Goal: Navigation & Orientation: Find specific page/section

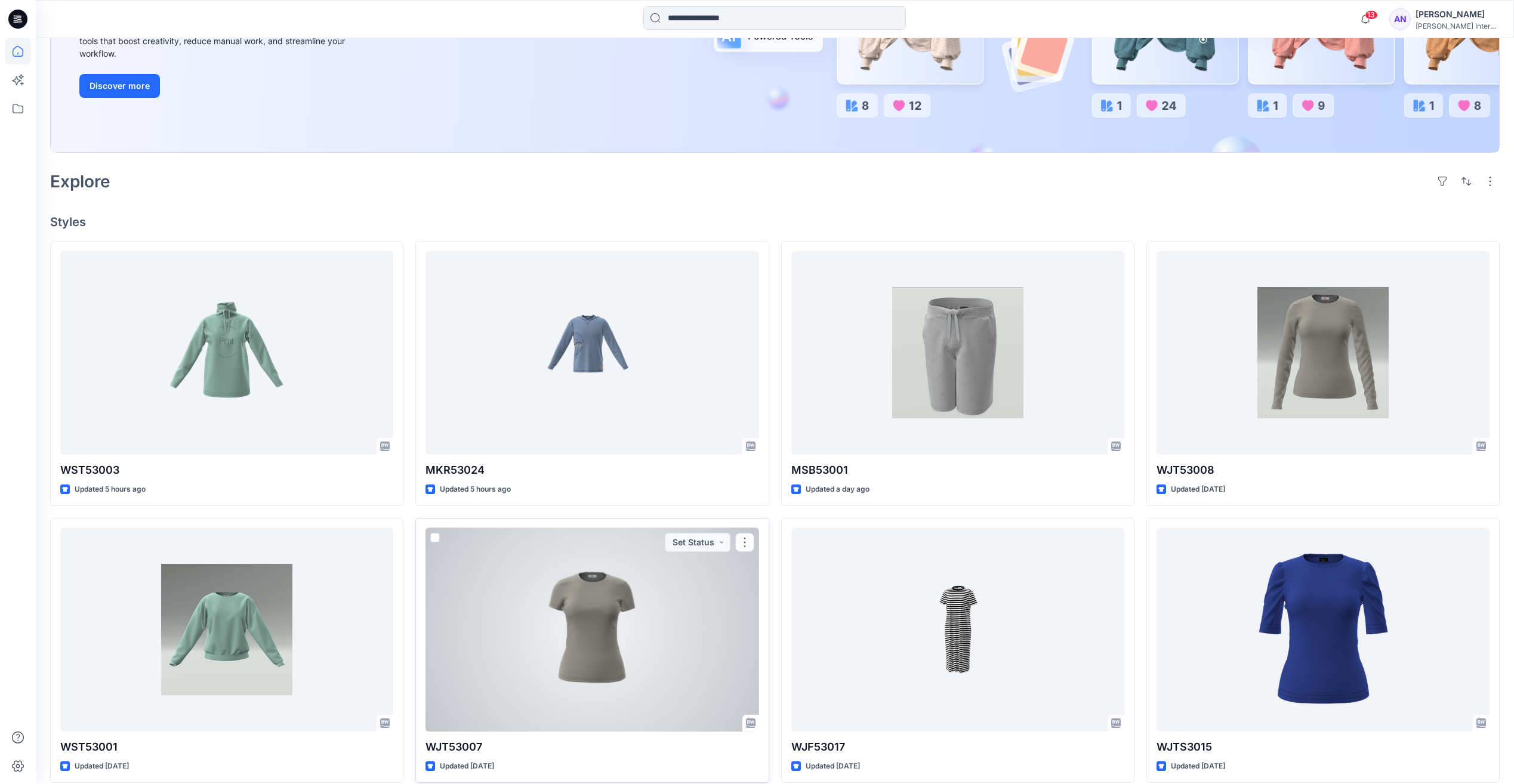
scroll to position [239, 0]
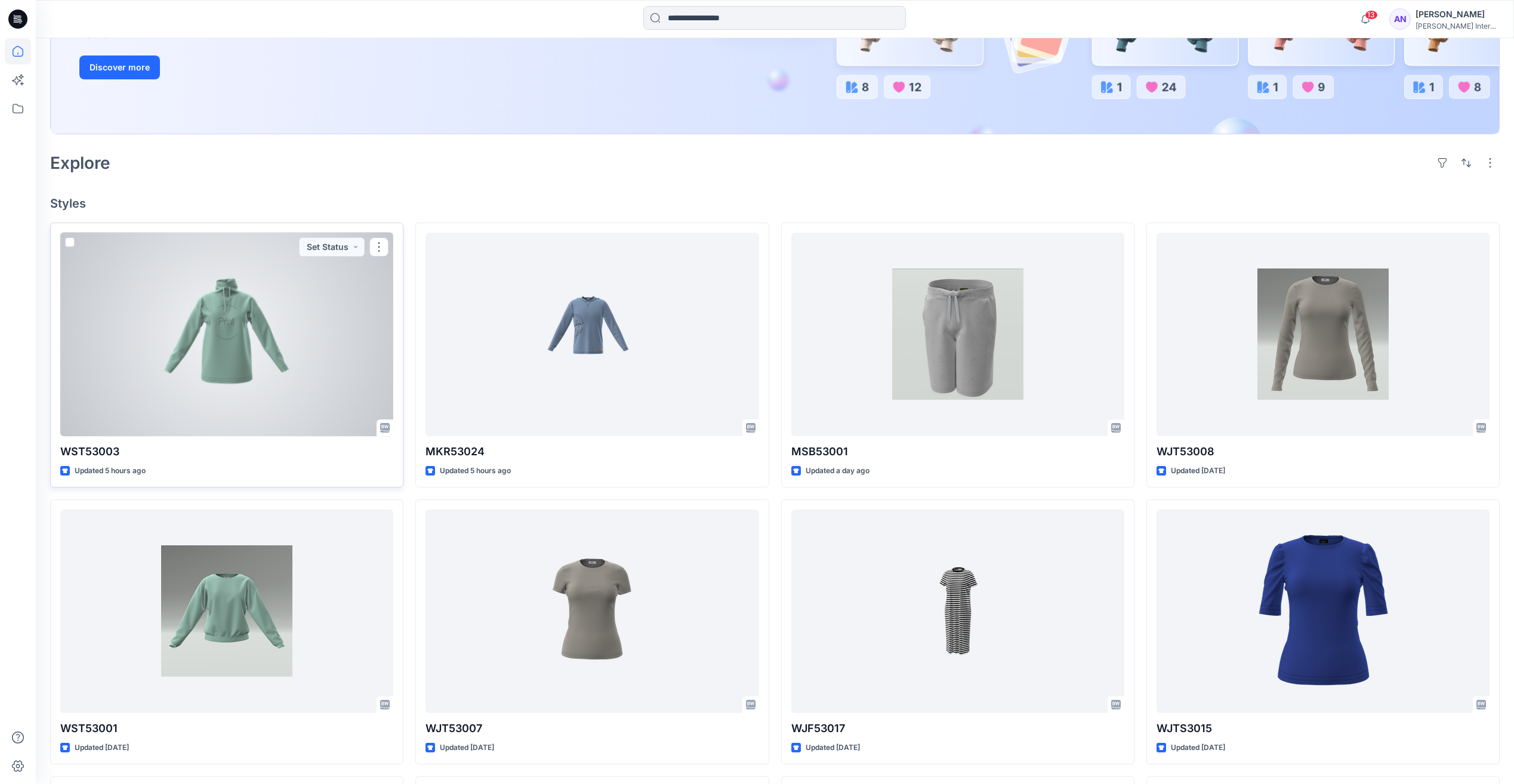
click at [185, 323] on div at bounding box center [226, 334] width 333 height 204
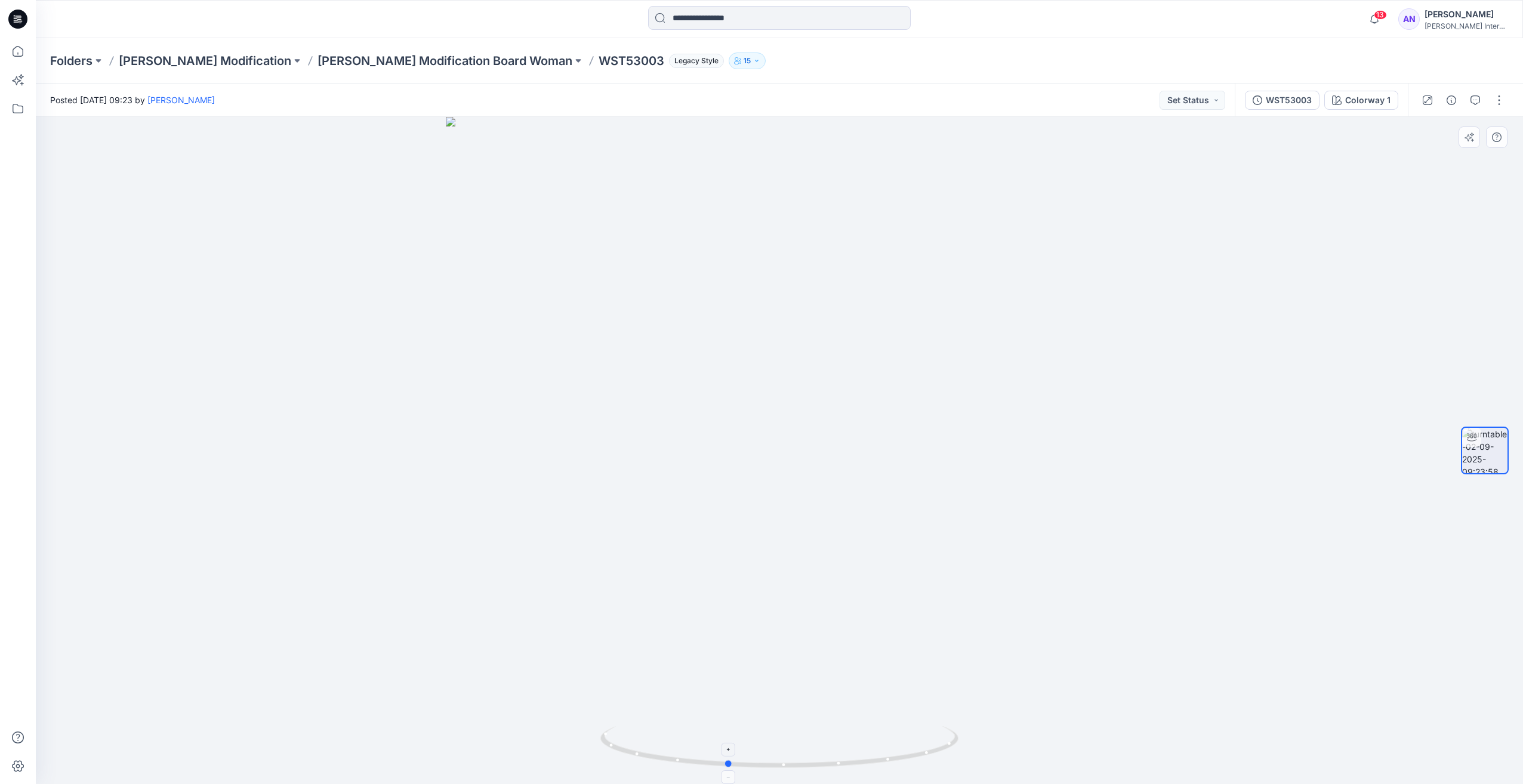
drag, startPoint x: 954, startPoint y: 746, endPoint x: 901, endPoint y: 757, distance: 54.1
click at [901, 757] on icon at bounding box center [781, 748] width 361 height 45
drag, startPoint x: 746, startPoint y: 765, endPoint x: 813, endPoint y: 765, distance: 67.0
click at [813, 765] on icon at bounding box center [781, 748] width 361 height 45
click at [318, 69] on p "[PERSON_NAME] Modification Board Woman" at bounding box center [445, 61] width 255 height 16
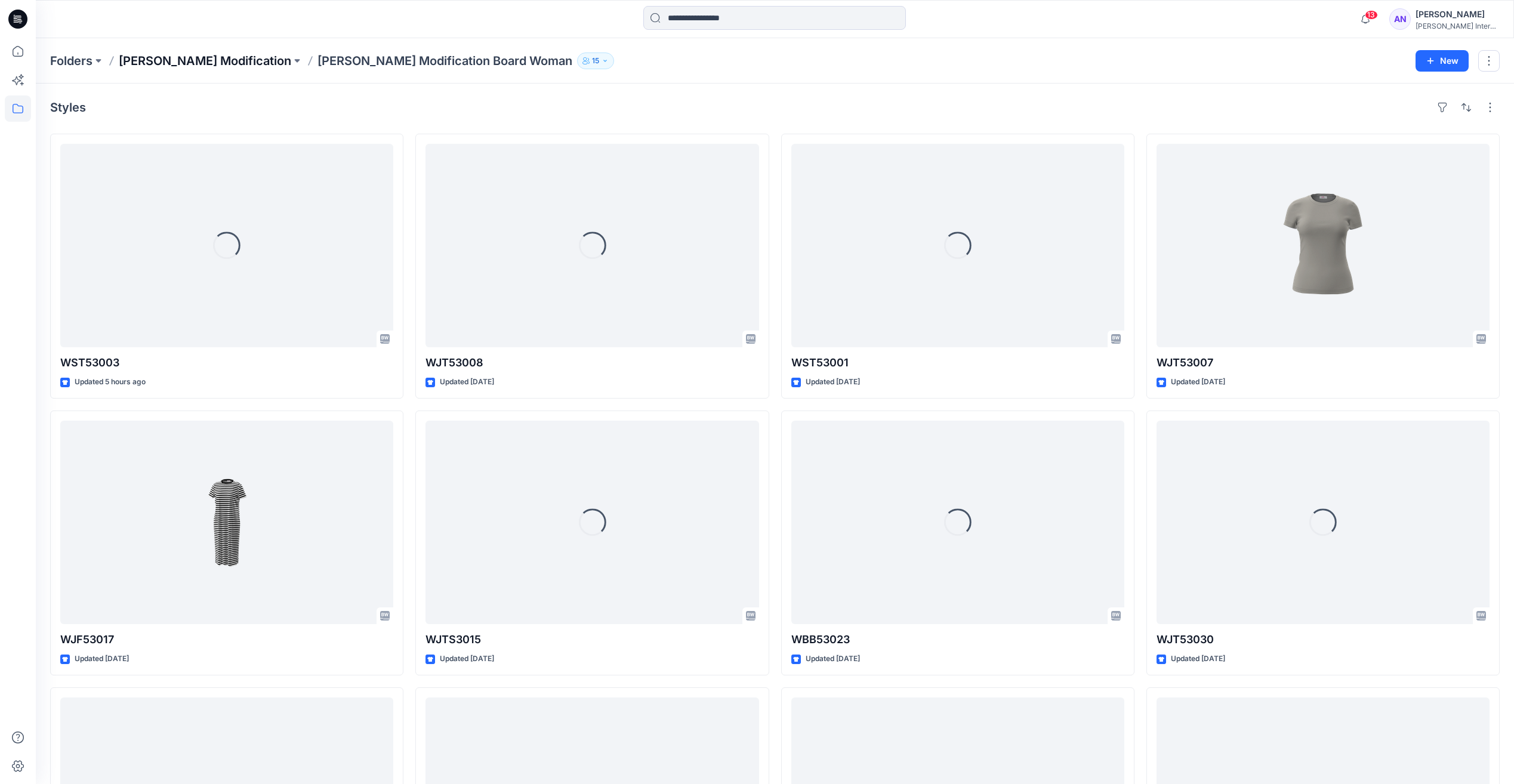
click at [195, 63] on p "[PERSON_NAME] Modification" at bounding box center [204, 61] width 172 height 16
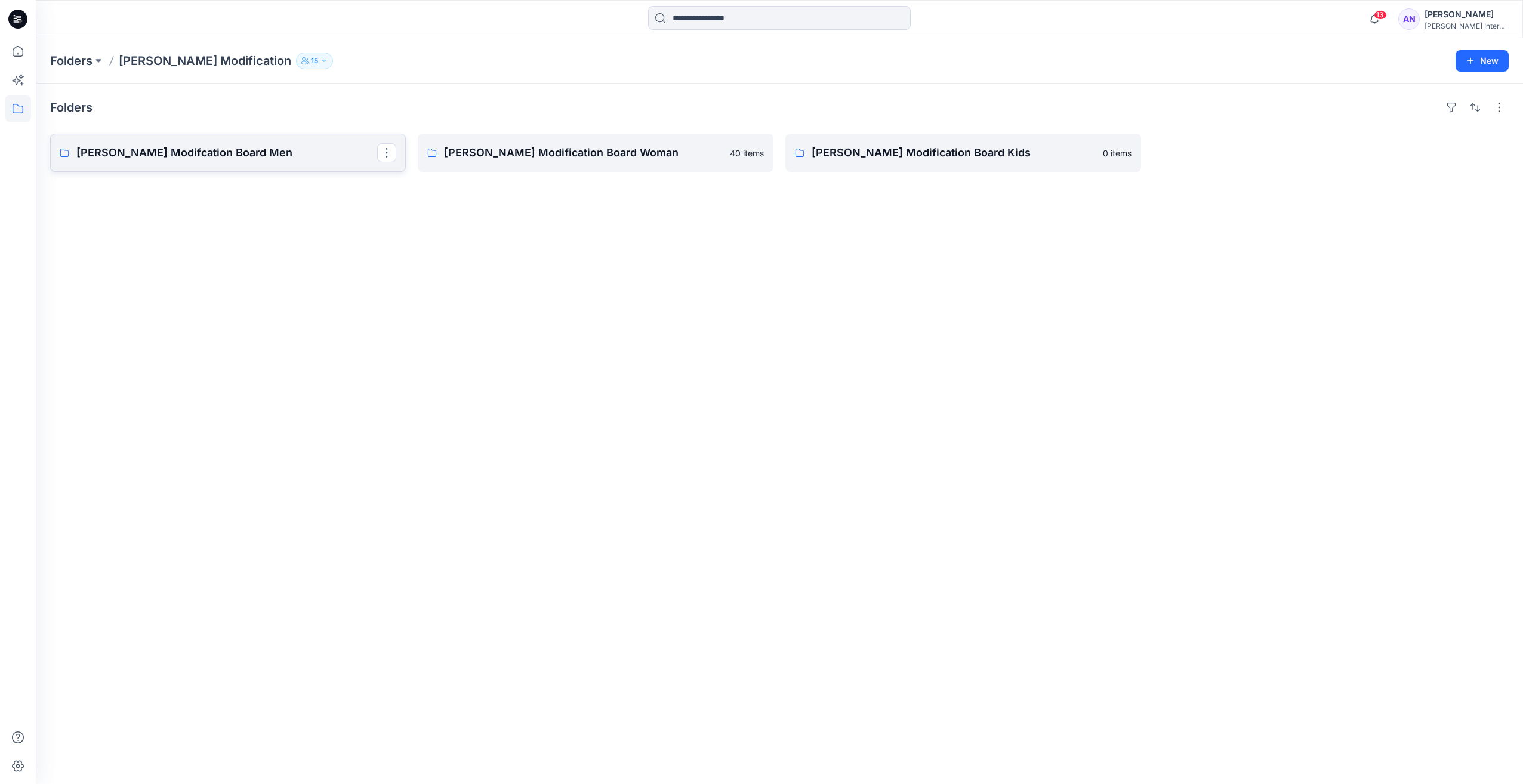
click at [187, 153] on p "[PERSON_NAME] Modifcation Board Men" at bounding box center [226, 152] width 300 height 16
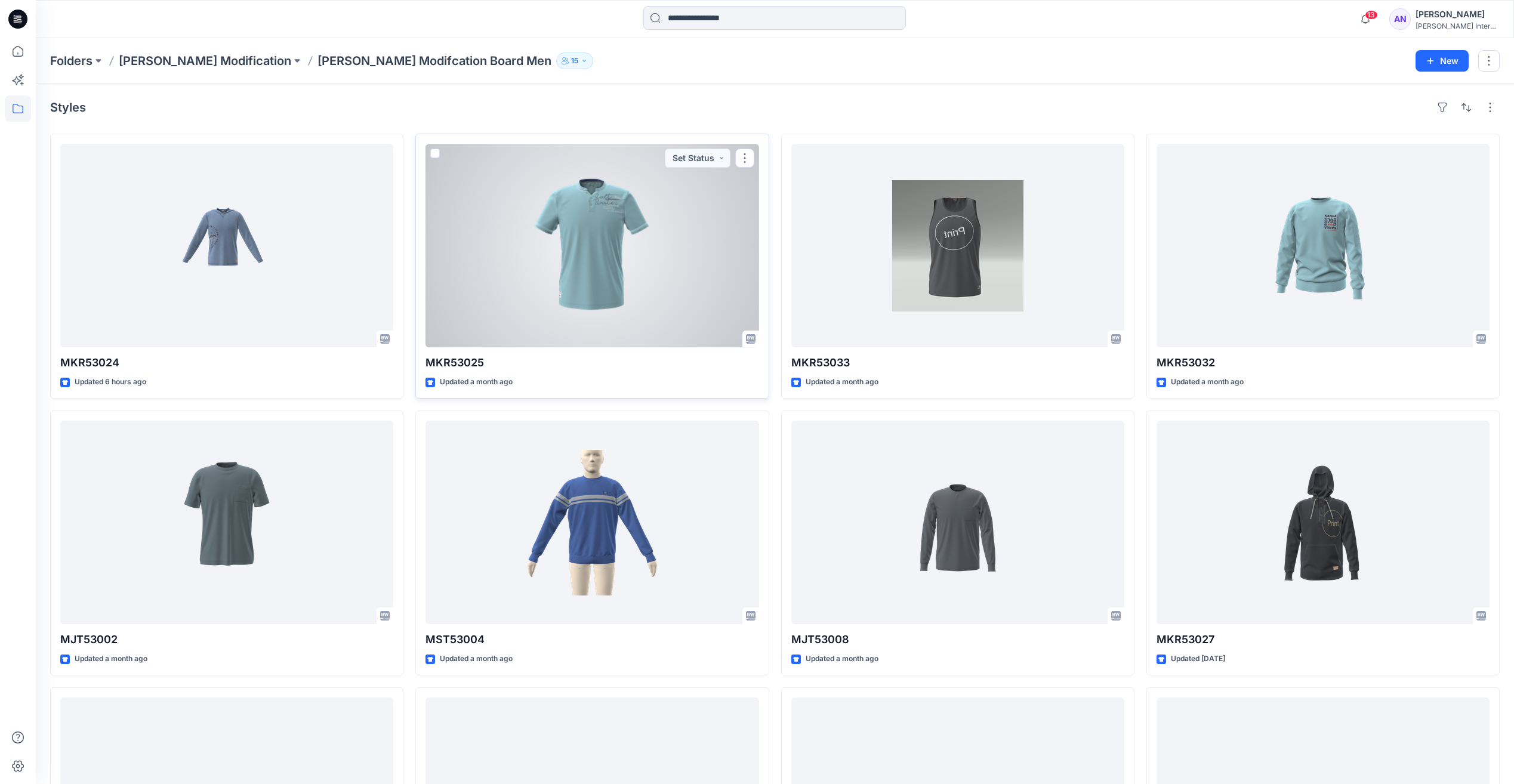
click at [636, 254] on div at bounding box center [591, 246] width 333 height 204
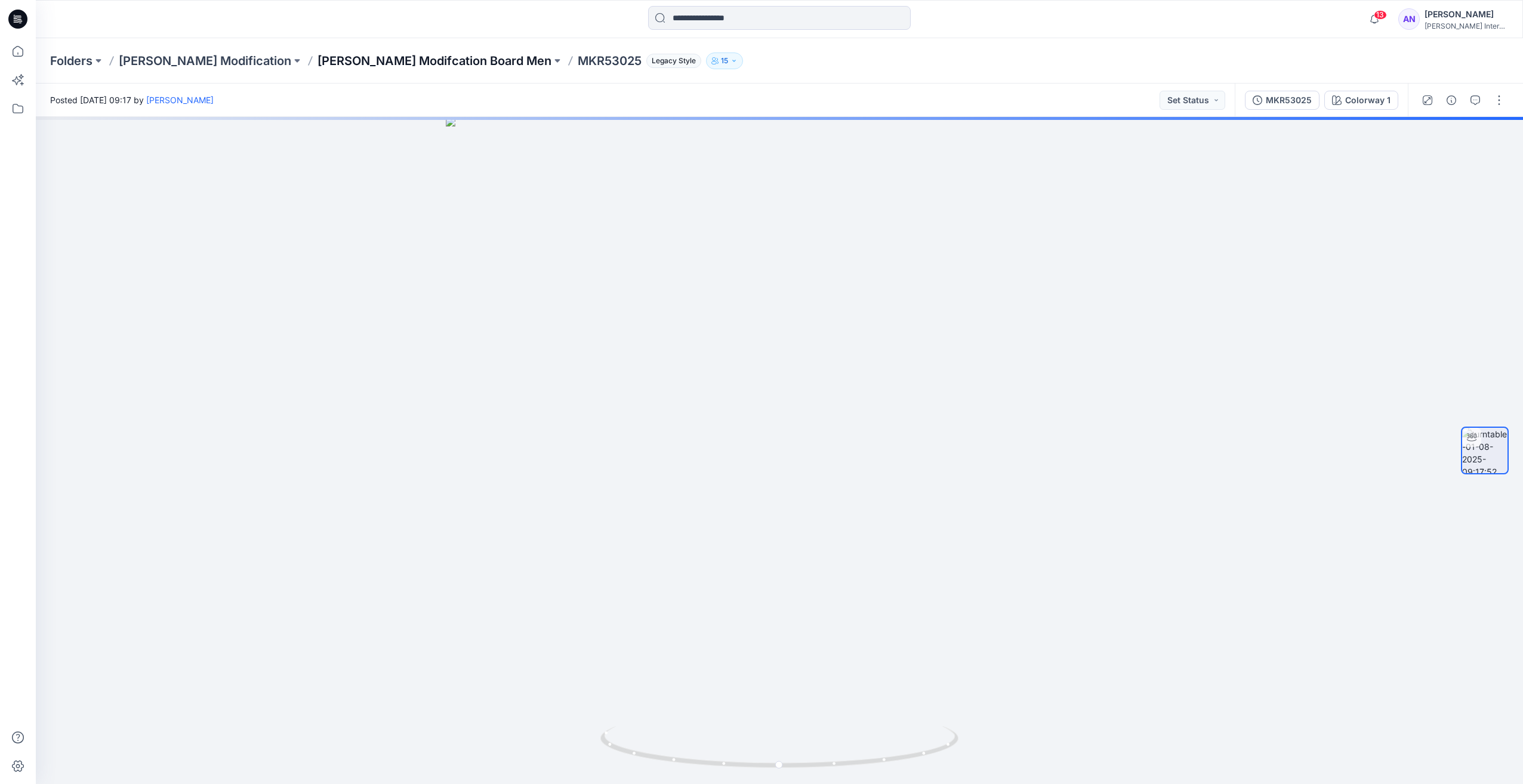
click at [345, 56] on p "[PERSON_NAME] Modifcation Board Men" at bounding box center [434, 61] width 234 height 16
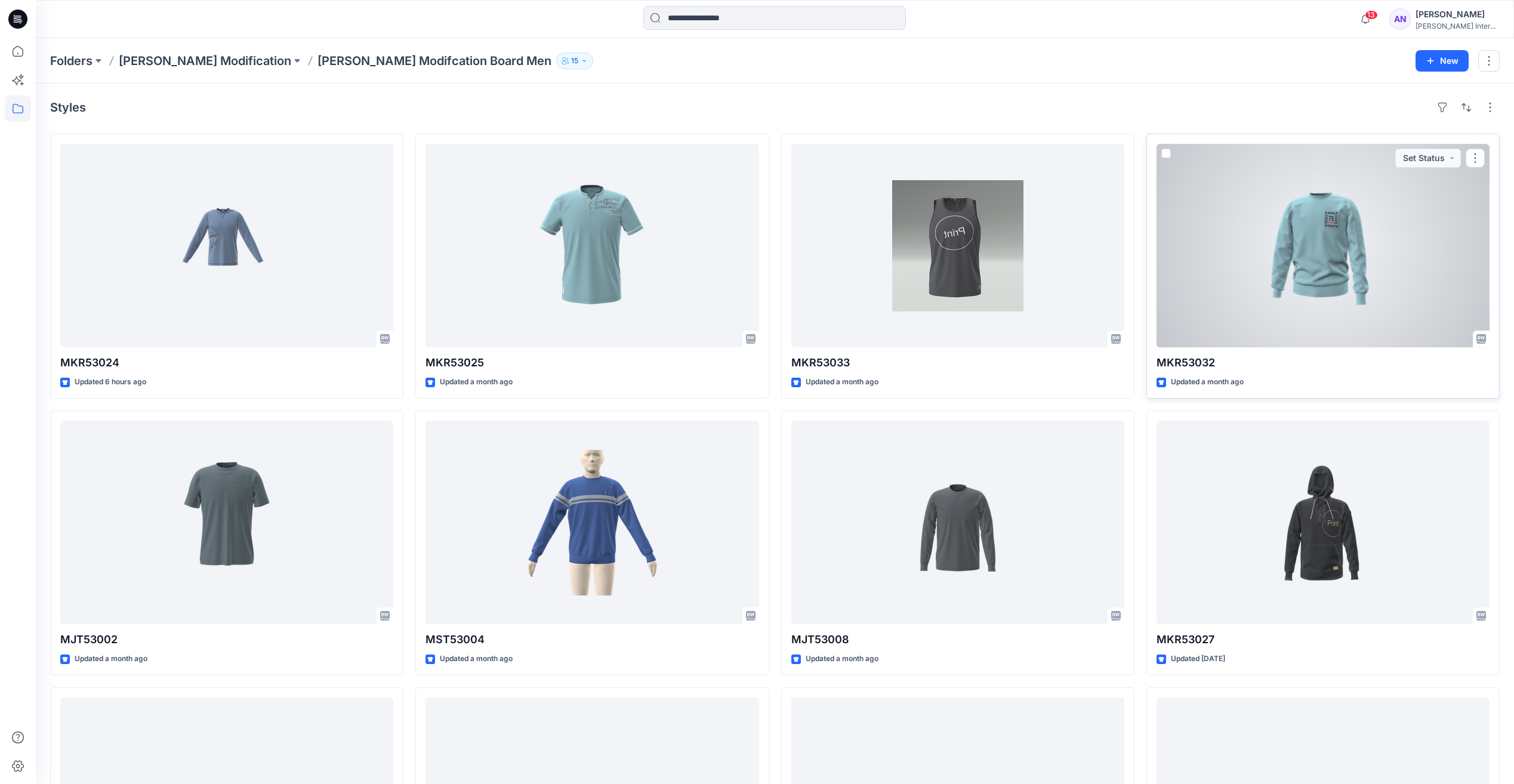
click at [1320, 245] on div at bounding box center [1323, 246] width 333 height 204
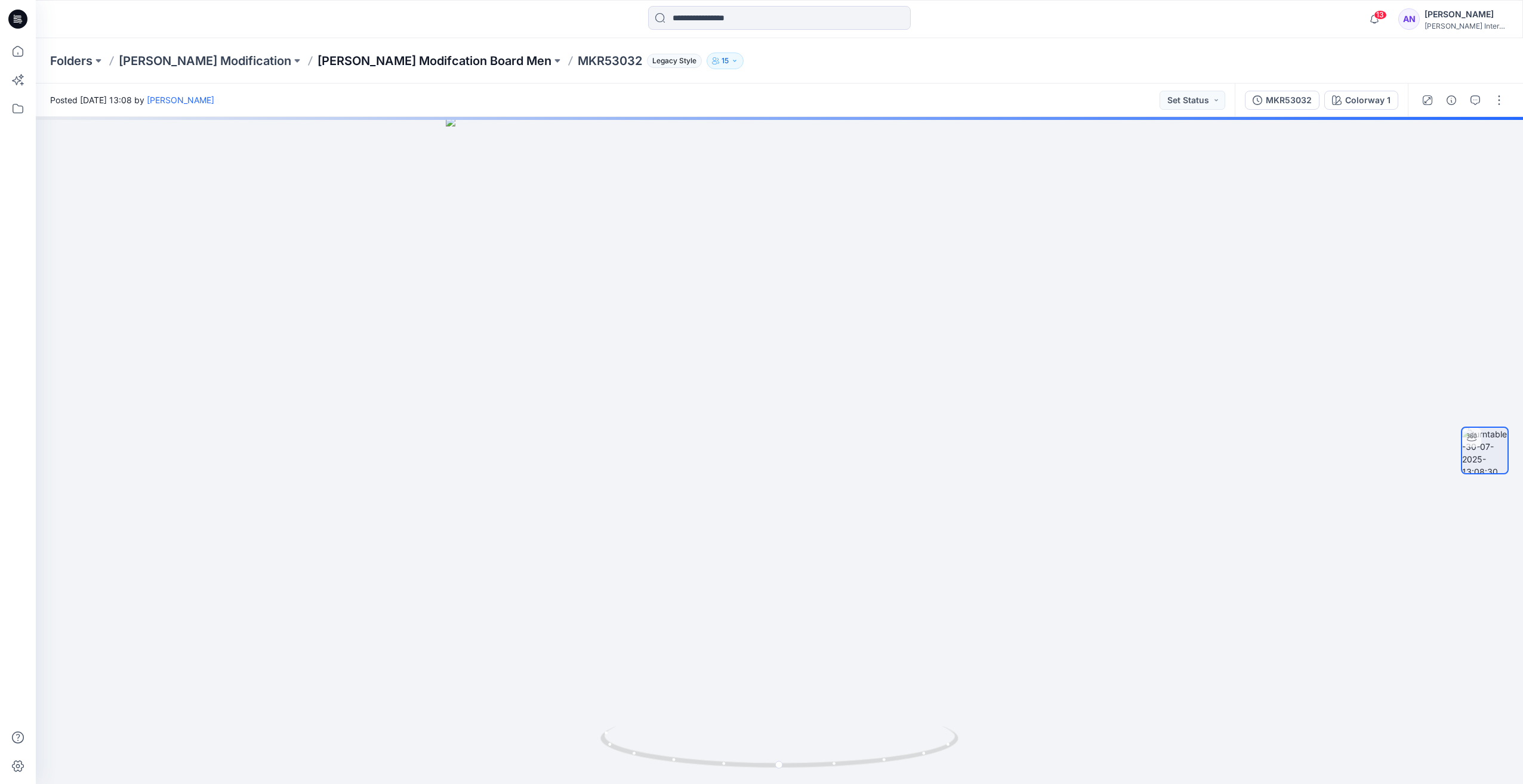
click at [333, 64] on p "[PERSON_NAME] Modifcation Board Men" at bounding box center [434, 61] width 234 height 16
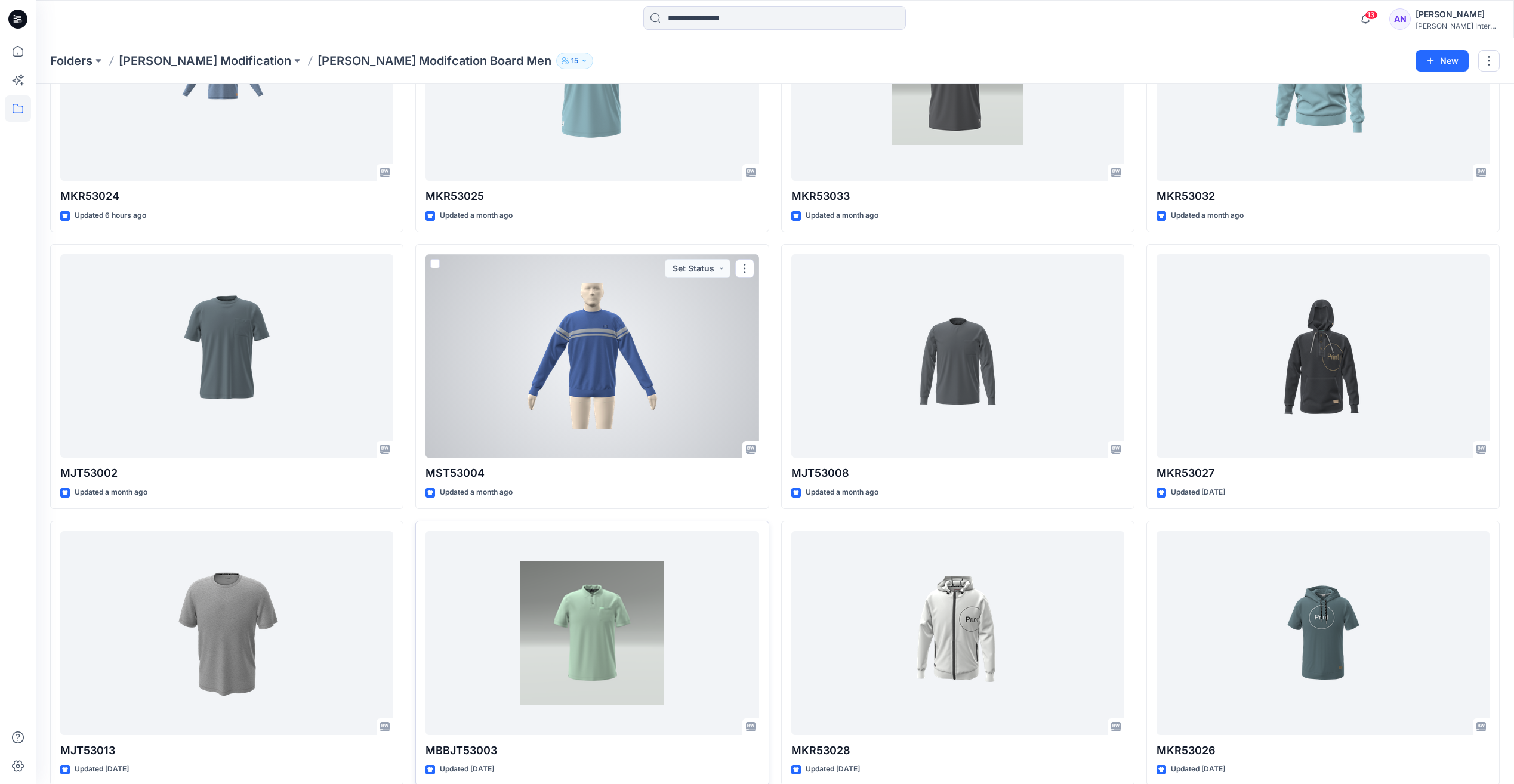
scroll to position [226, 0]
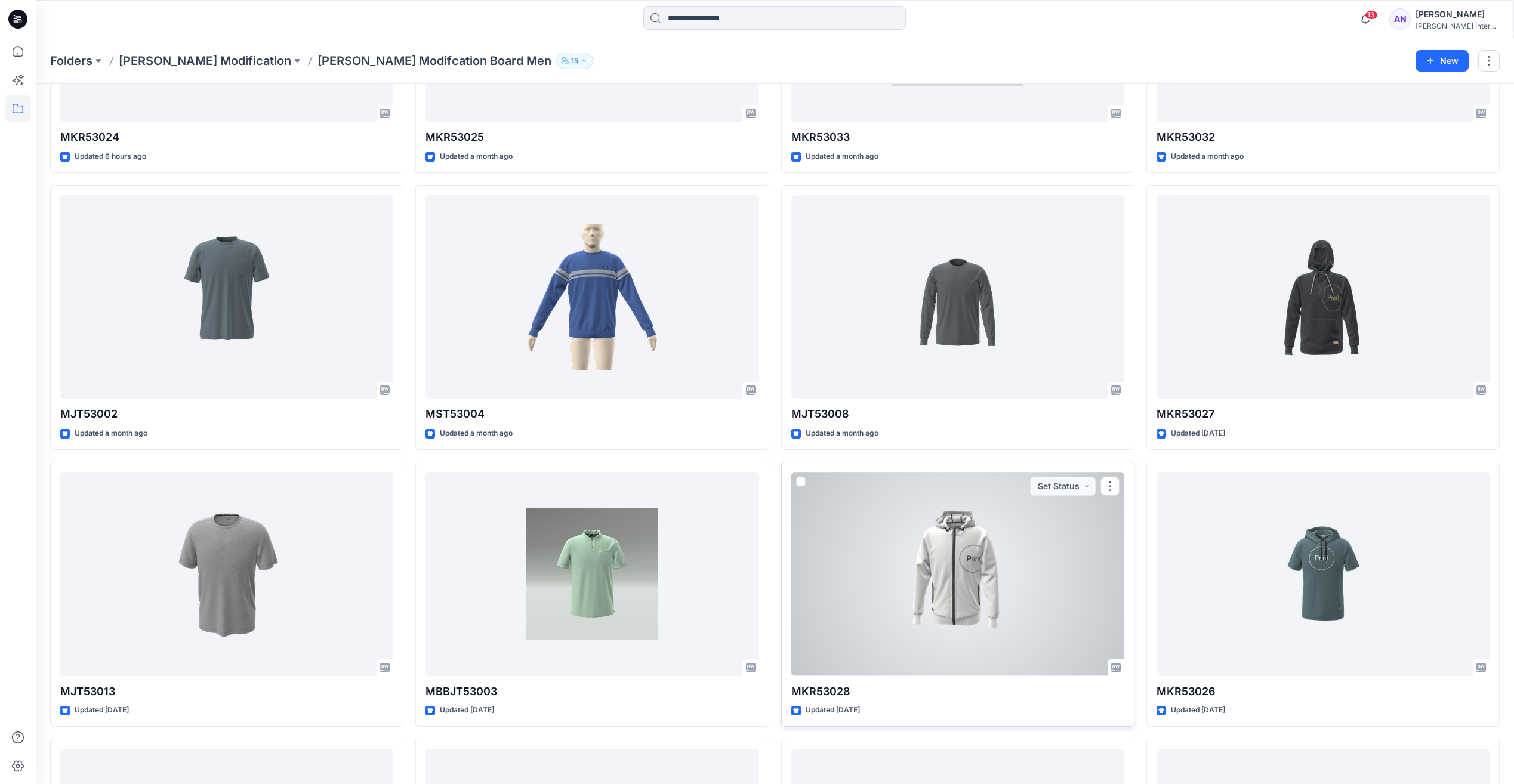
click at [864, 579] on div at bounding box center [957, 573] width 333 height 204
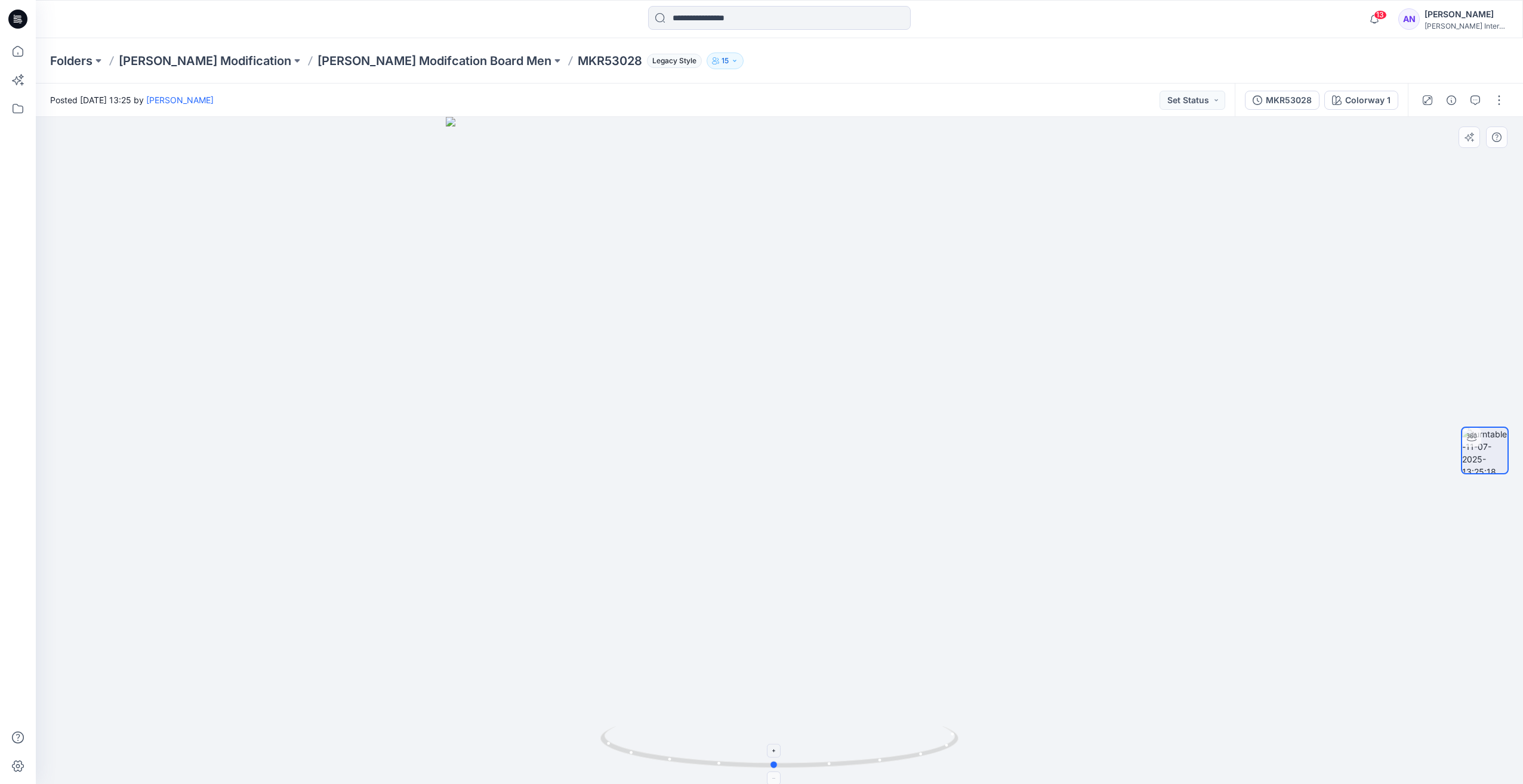
drag, startPoint x: 831, startPoint y: 767, endPoint x: 825, endPoint y: 752, distance: 16.2
click at [825, 752] on icon at bounding box center [781, 748] width 361 height 45
drag, startPoint x: 792, startPoint y: 278, endPoint x: 797, endPoint y: 401, distance: 123.1
